Goal: Find specific page/section

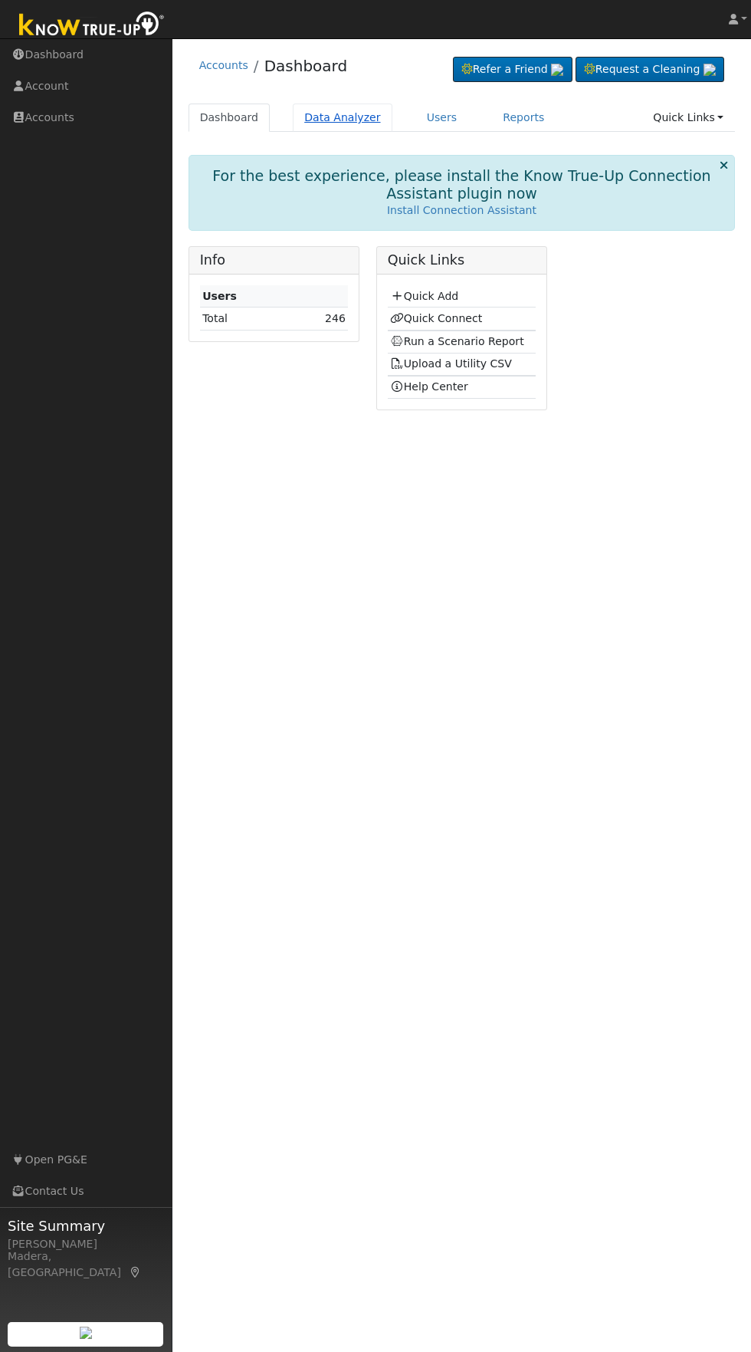
click at [339, 120] on link "Data Analyzer" at bounding box center [343, 118] width 100 height 28
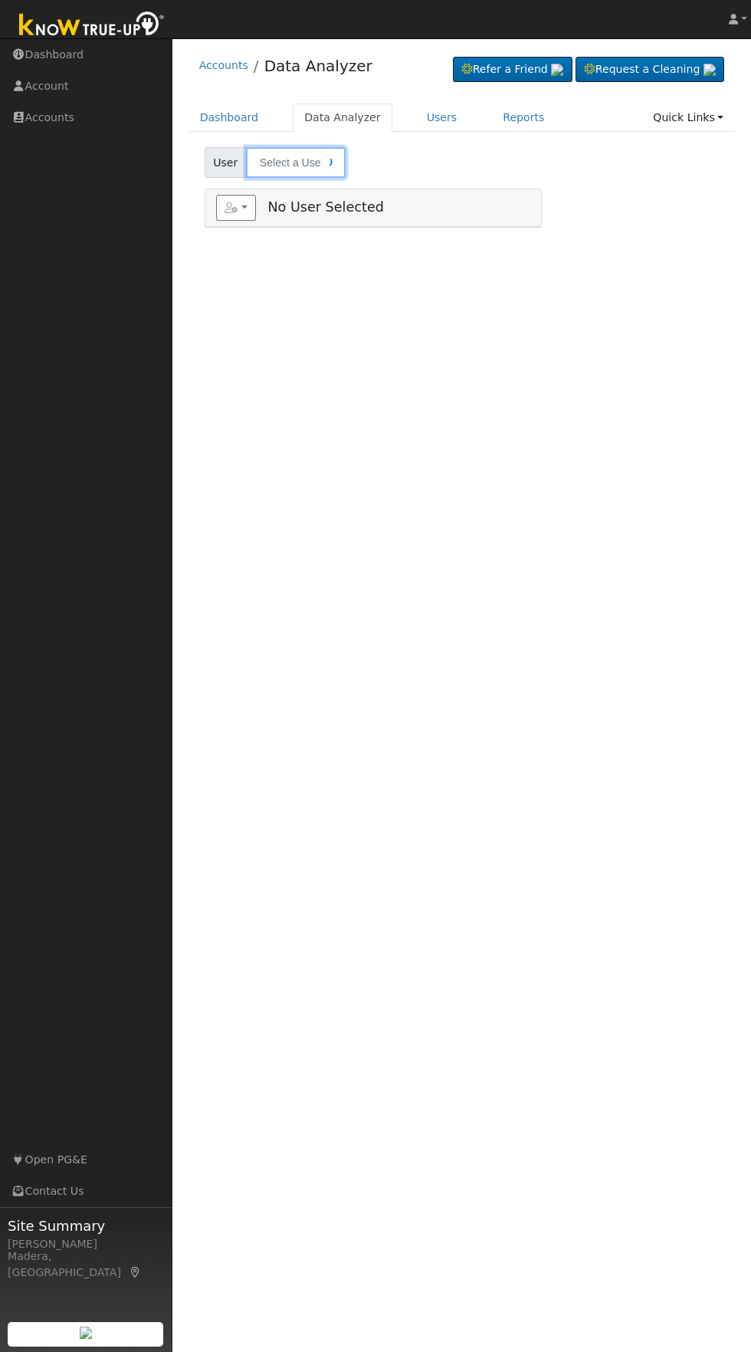
type input "[PERSON_NAME]"
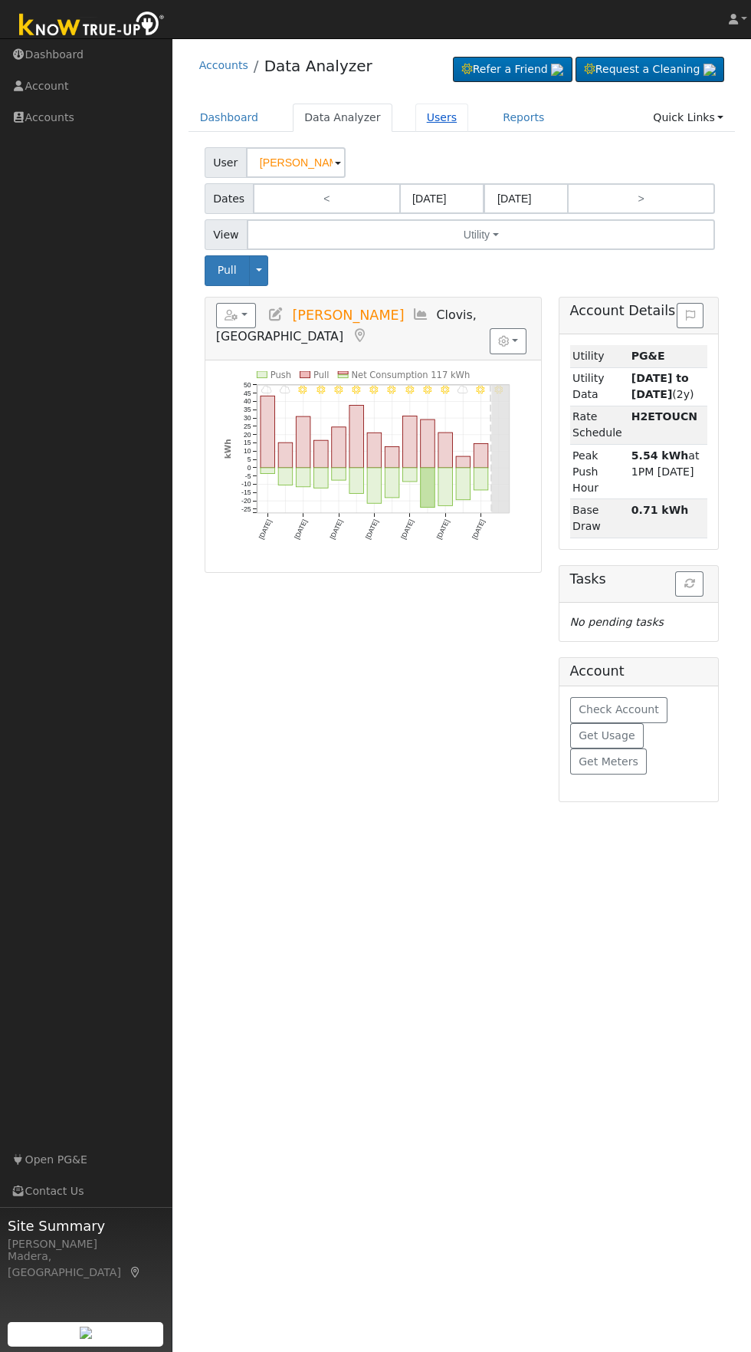
click at [437, 122] on link "Users" at bounding box center [443, 118] width 54 height 28
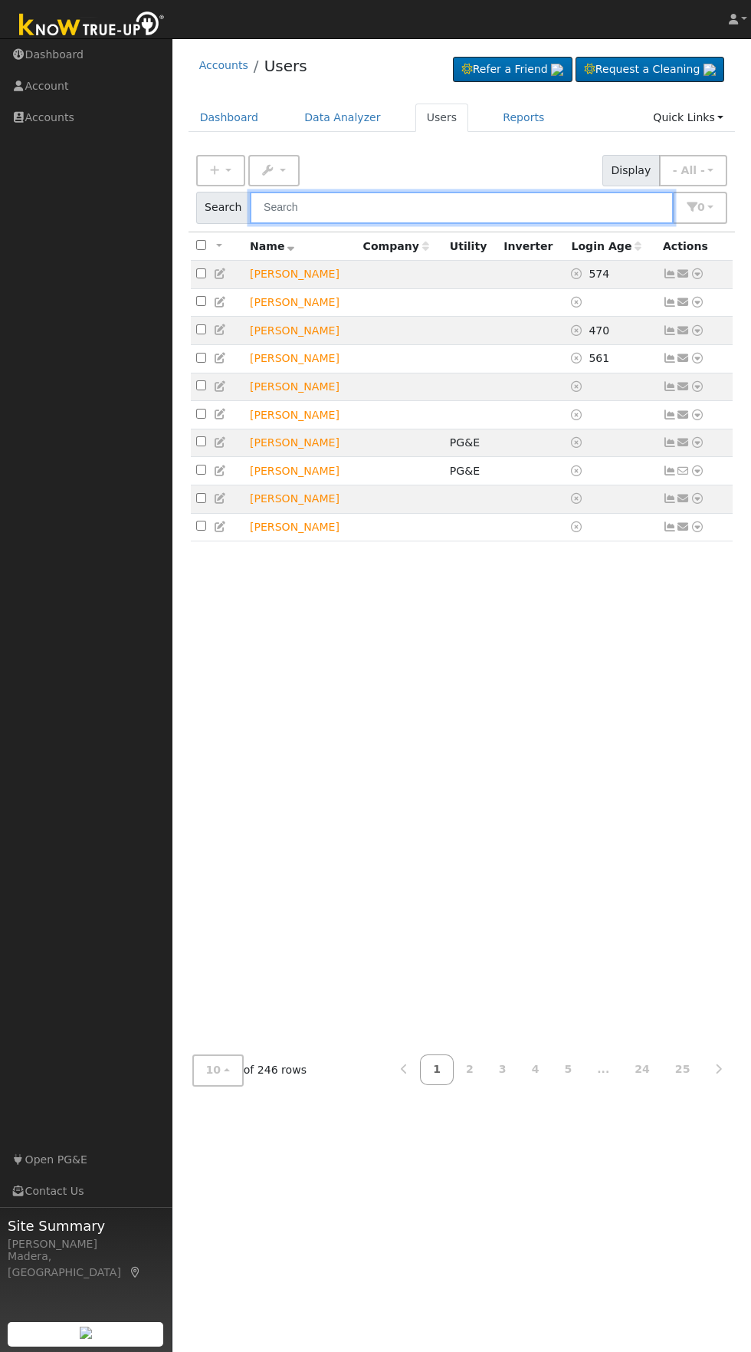
click at [465, 213] on input "text" at bounding box center [462, 207] width 424 height 31
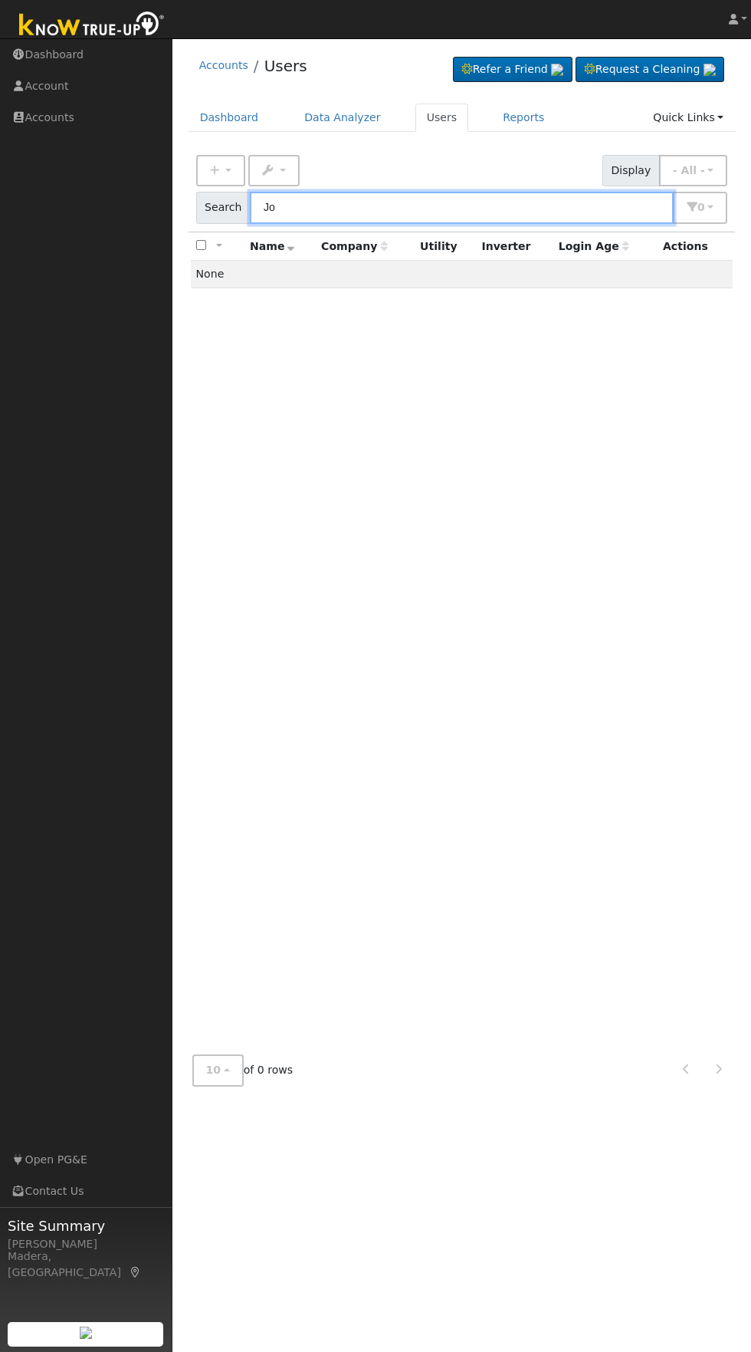
type input "J"
type input "M"
type input "Jo"
